Goal: Navigation & Orientation: Go to known website

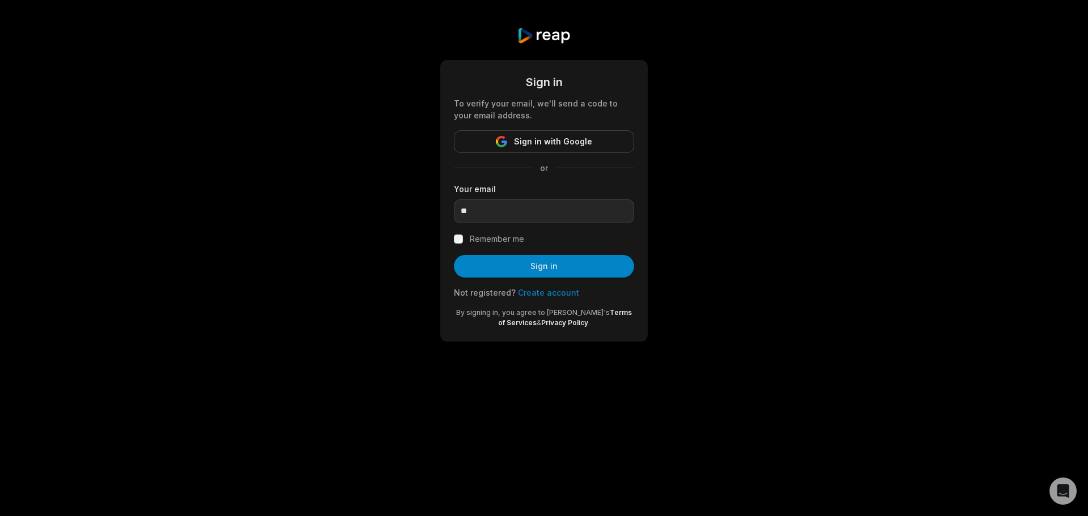
type input "*"
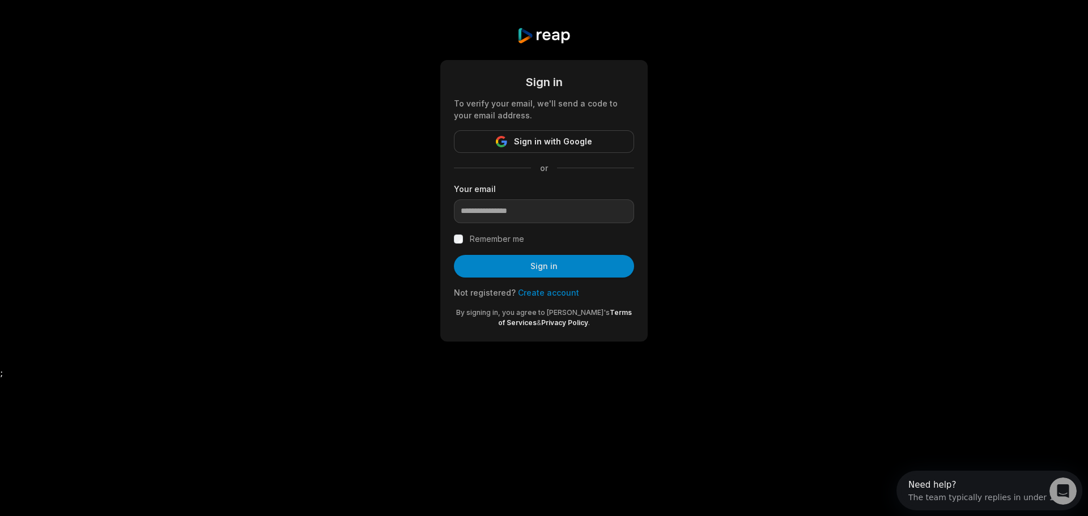
click at [588, 218] on input "email" at bounding box center [544, 211] width 180 height 24
click at [533, 214] on input "email" at bounding box center [544, 211] width 180 height 24
type input "**********"
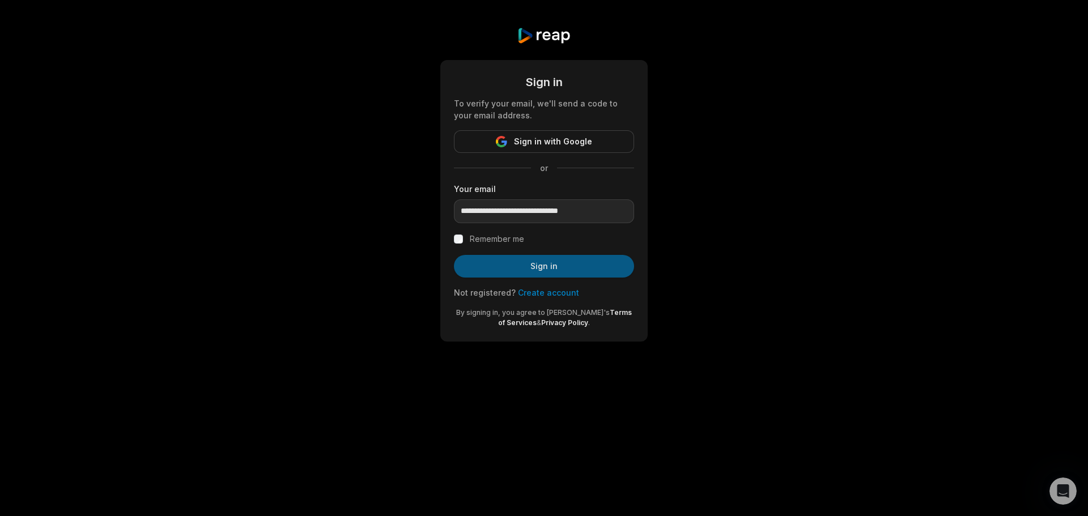
click at [546, 265] on button "Sign in" at bounding box center [544, 266] width 180 height 23
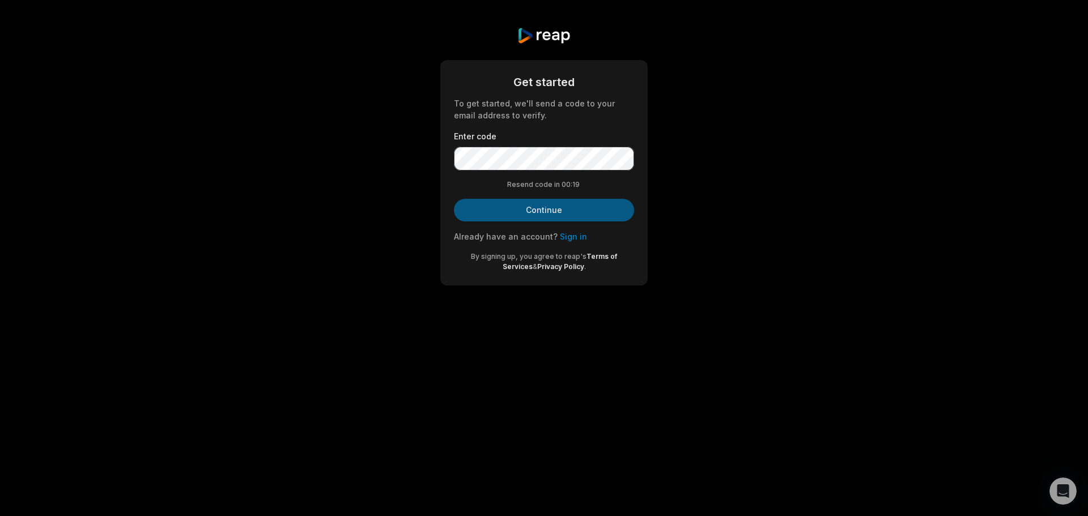
click at [523, 205] on button "Continue" at bounding box center [544, 210] width 180 height 23
